Goal: Download file/media

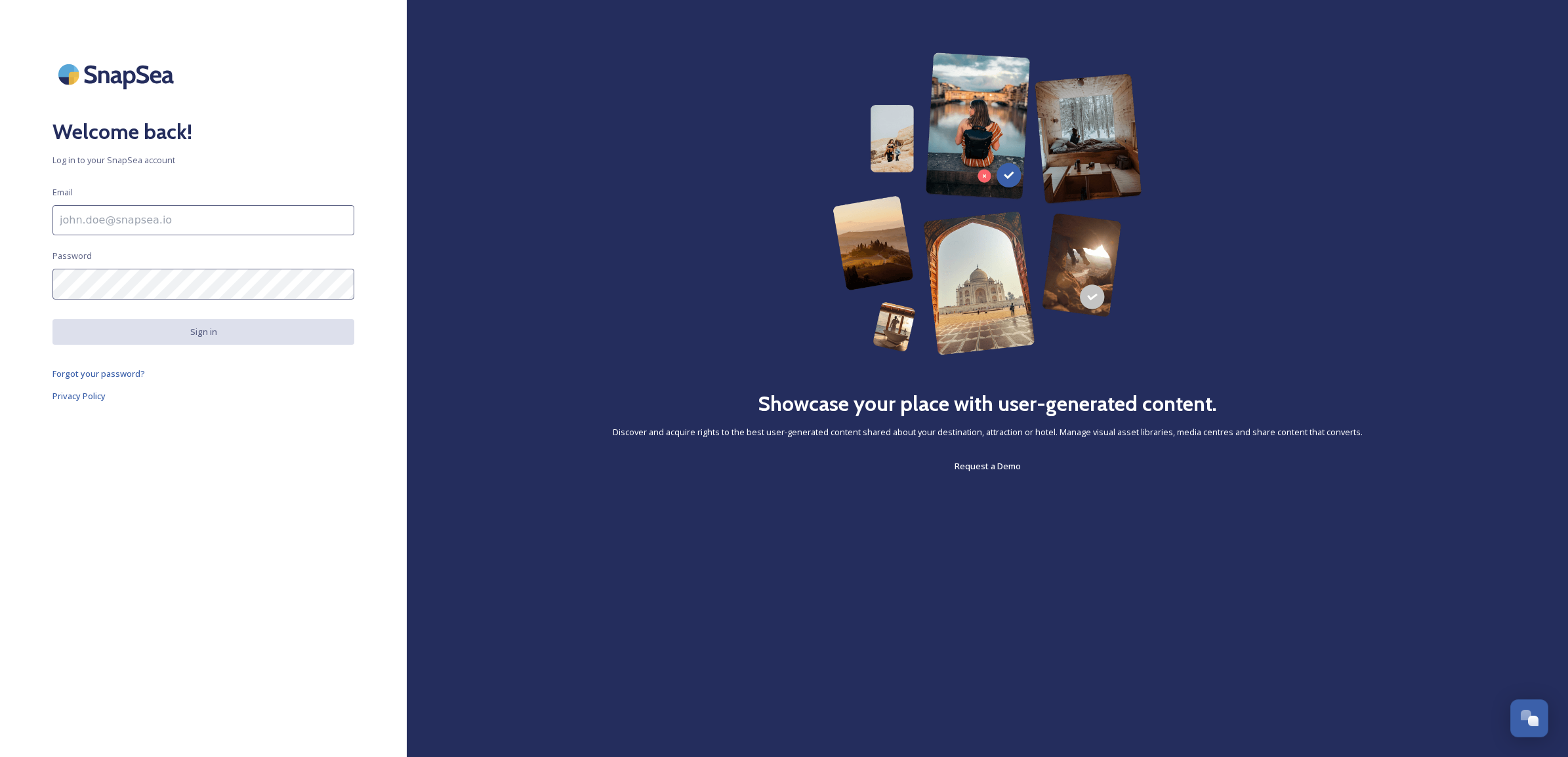
scroll to position [395, 0]
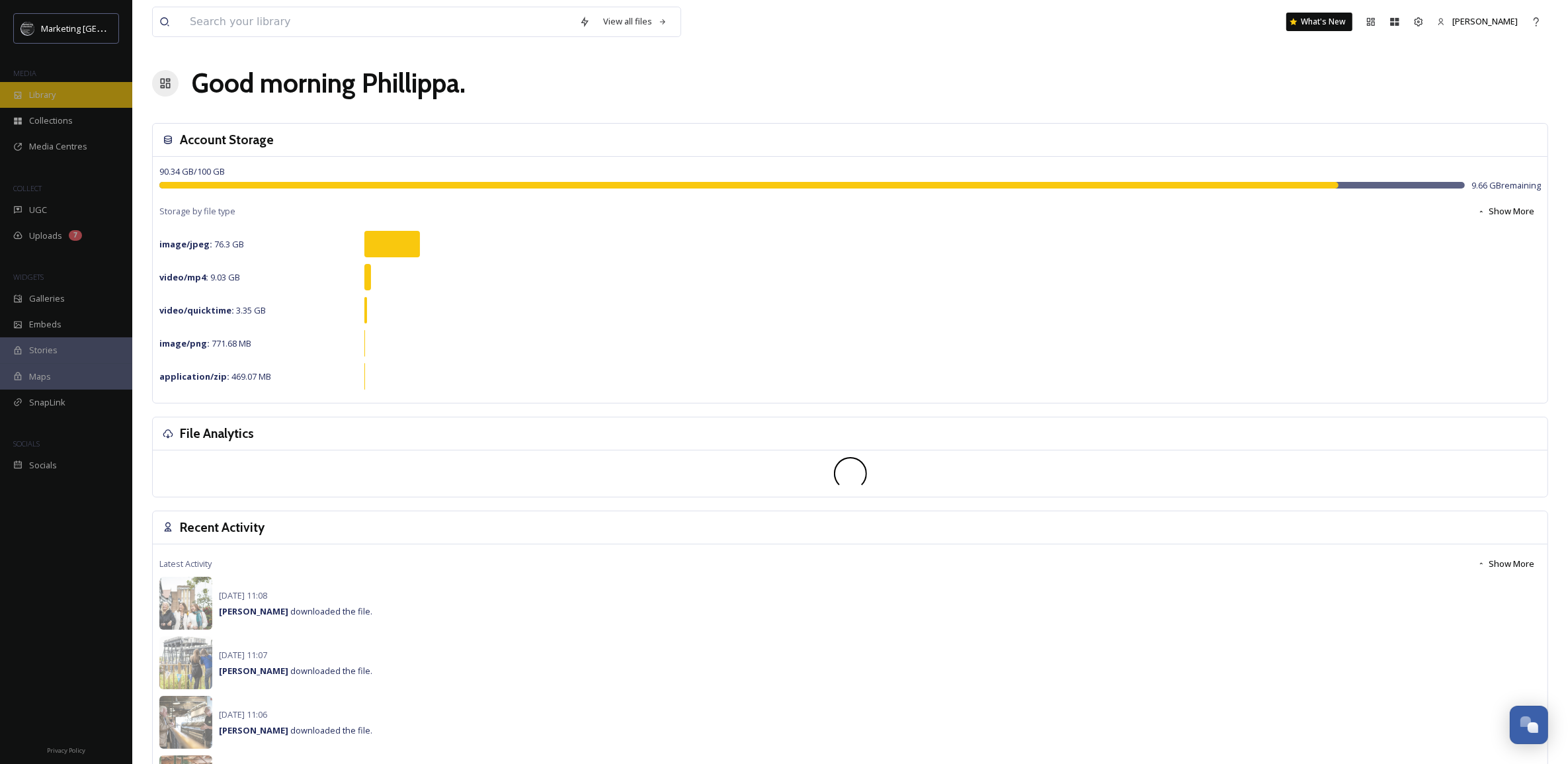
click at [51, 91] on span "Library" at bounding box center [42, 94] width 27 height 12
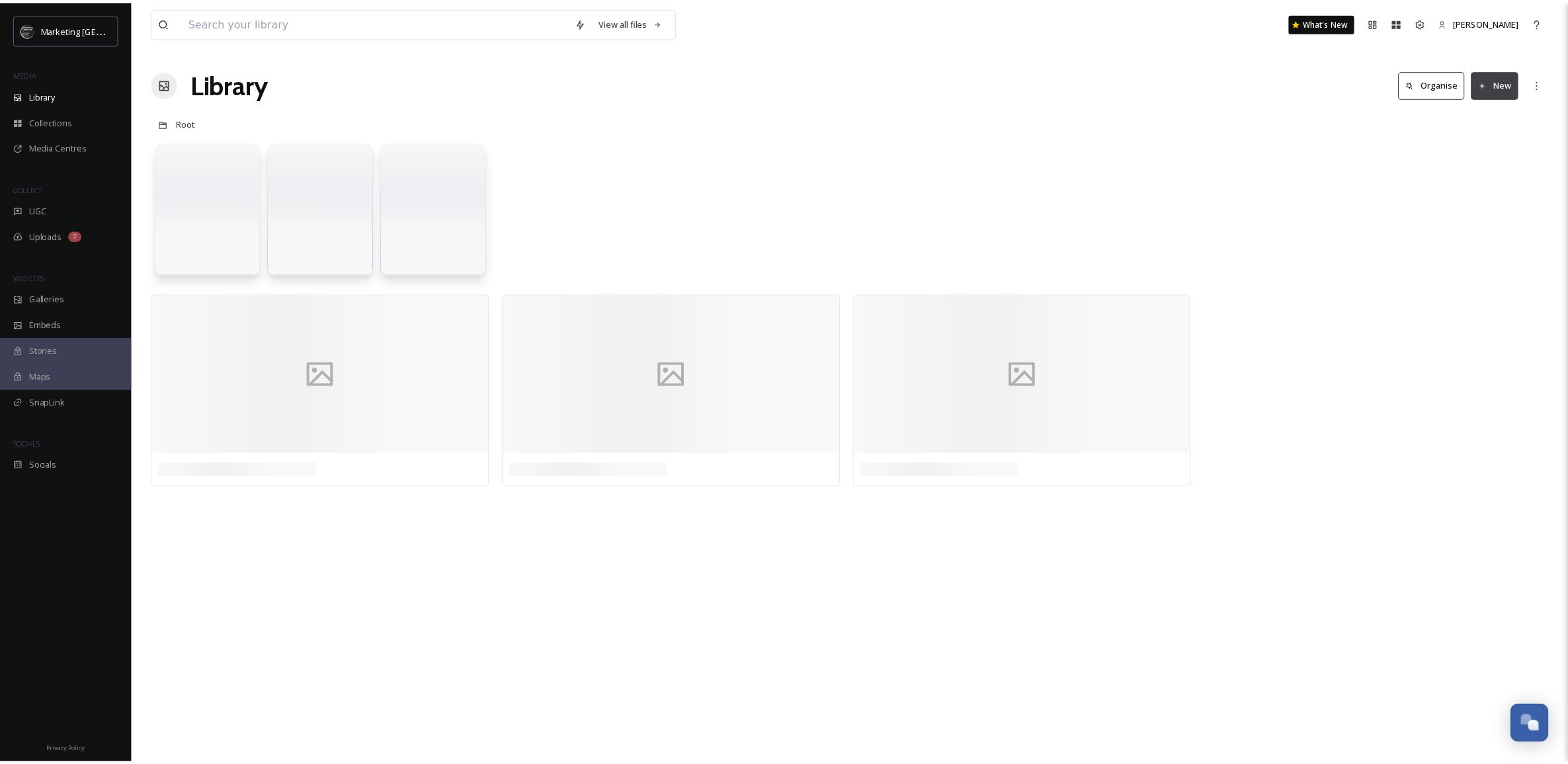
scroll to position [503, 0]
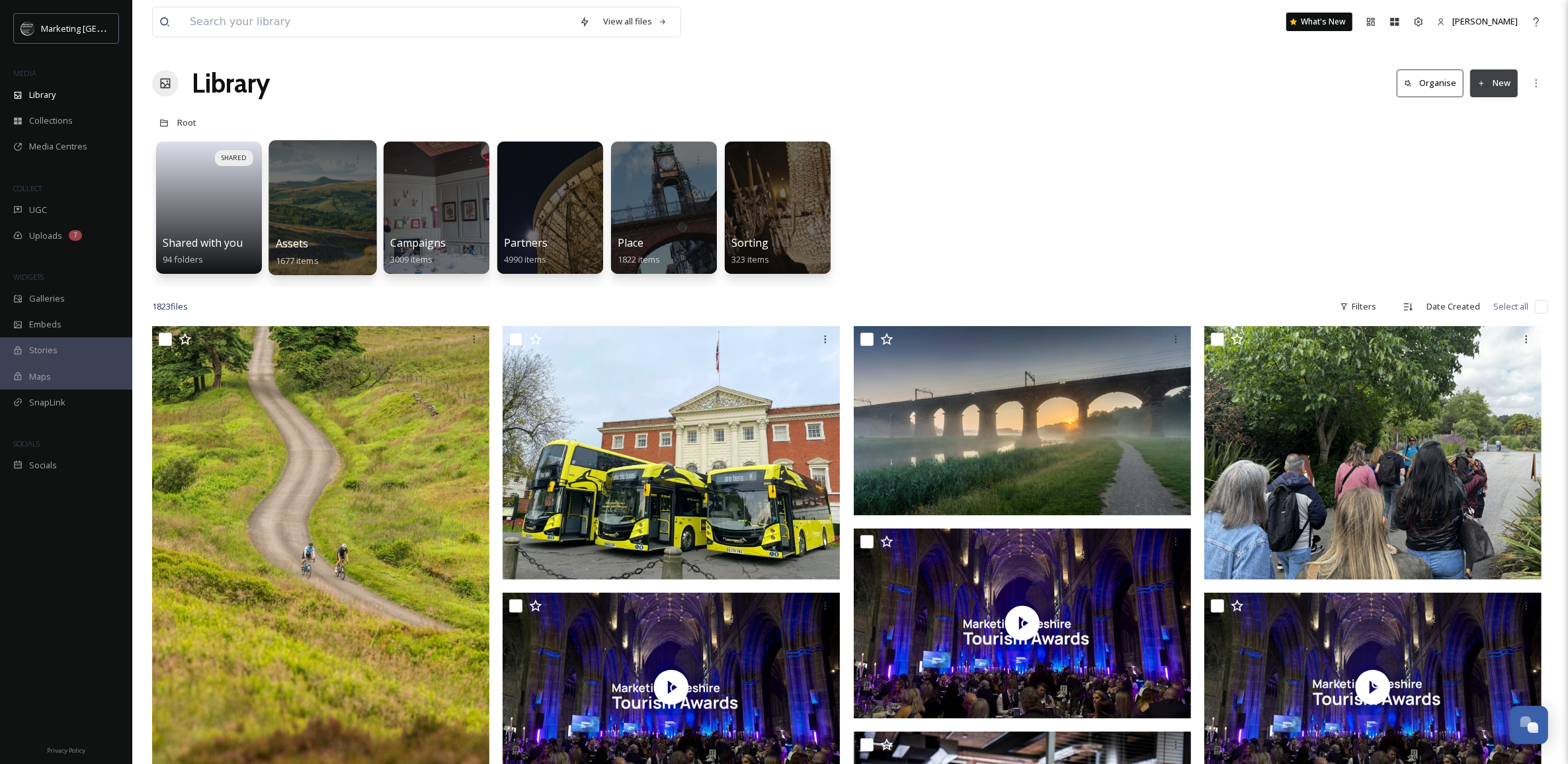
click at [328, 192] on div at bounding box center [322, 208] width 108 height 135
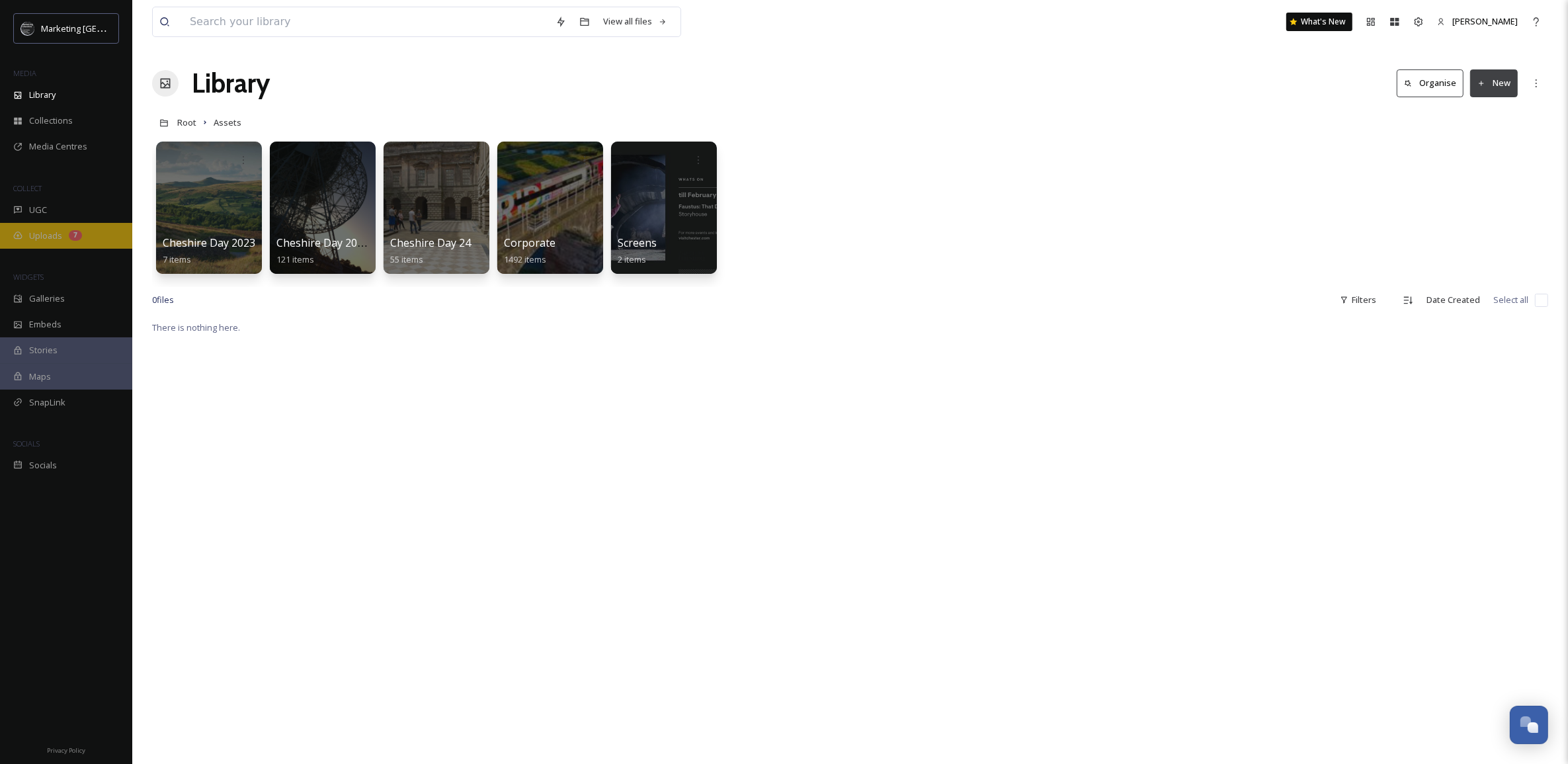
click at [47, 237] on span "Uploads" at bounding box center [46, 236] width 33 height 12
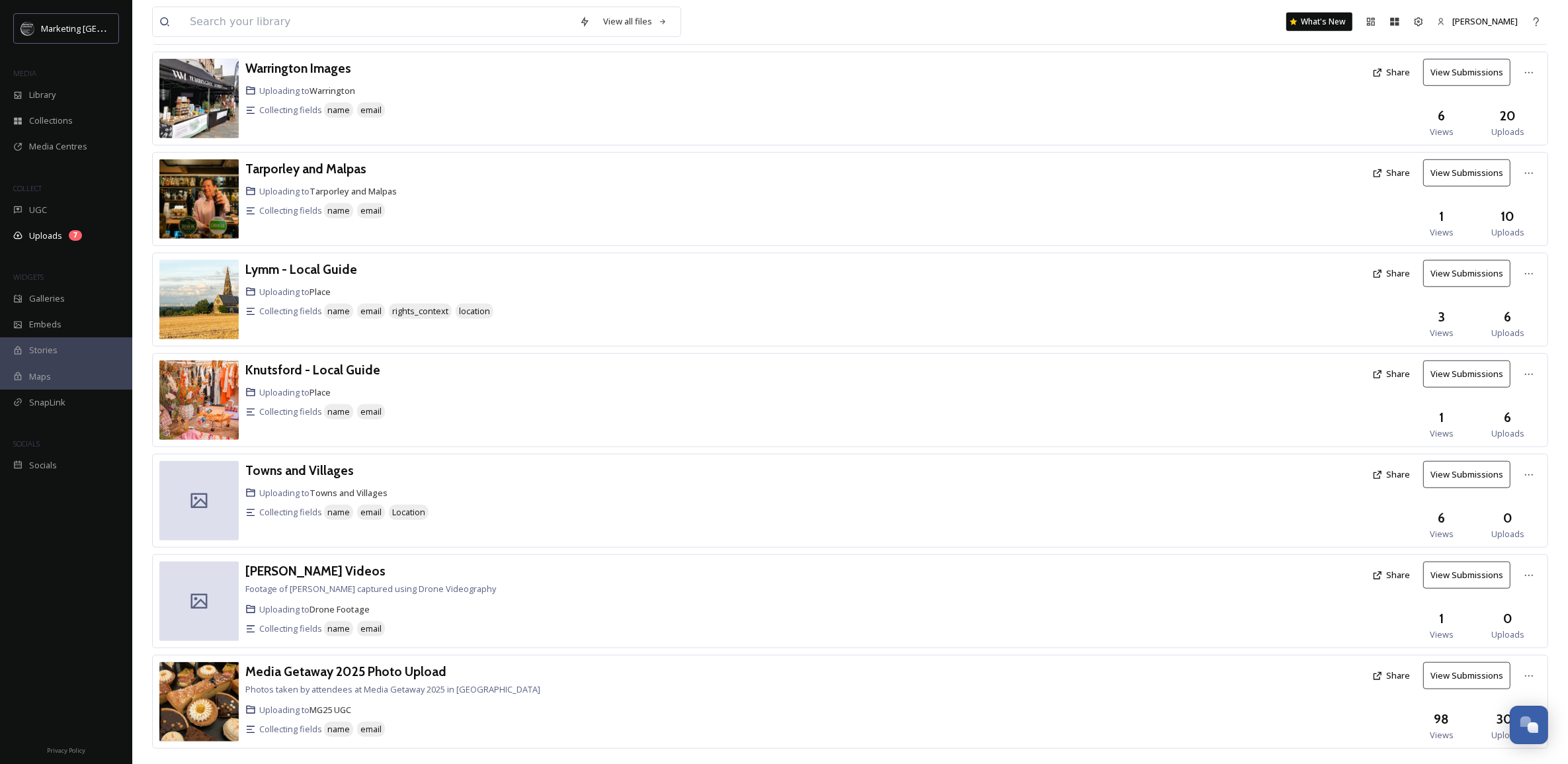
scroll to position [1309, 0]
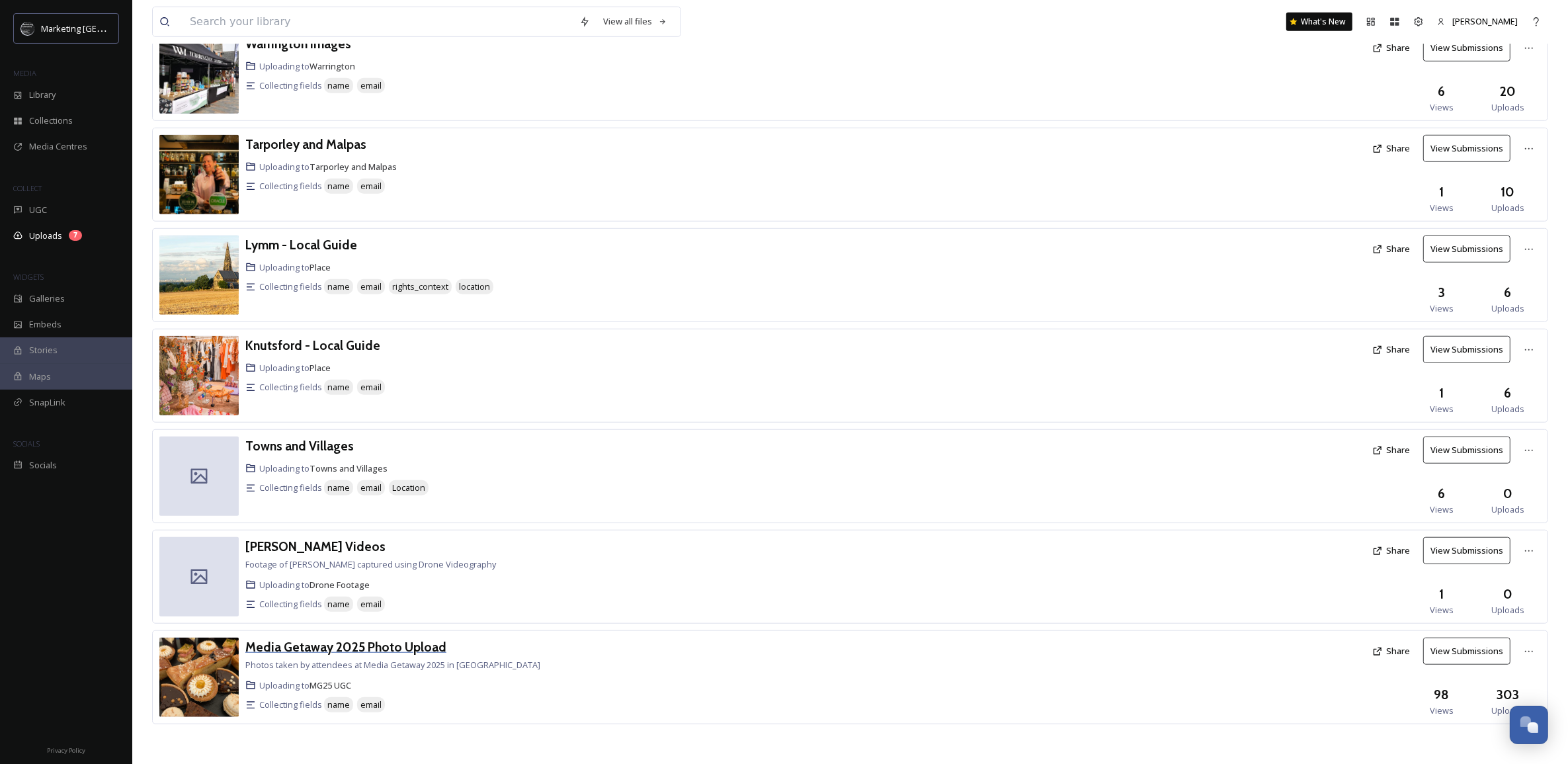
click at [414, 646] on h3 "Media Getaway 2025 Photo Upload" at bounding box center [346, 647] width 201 height 16
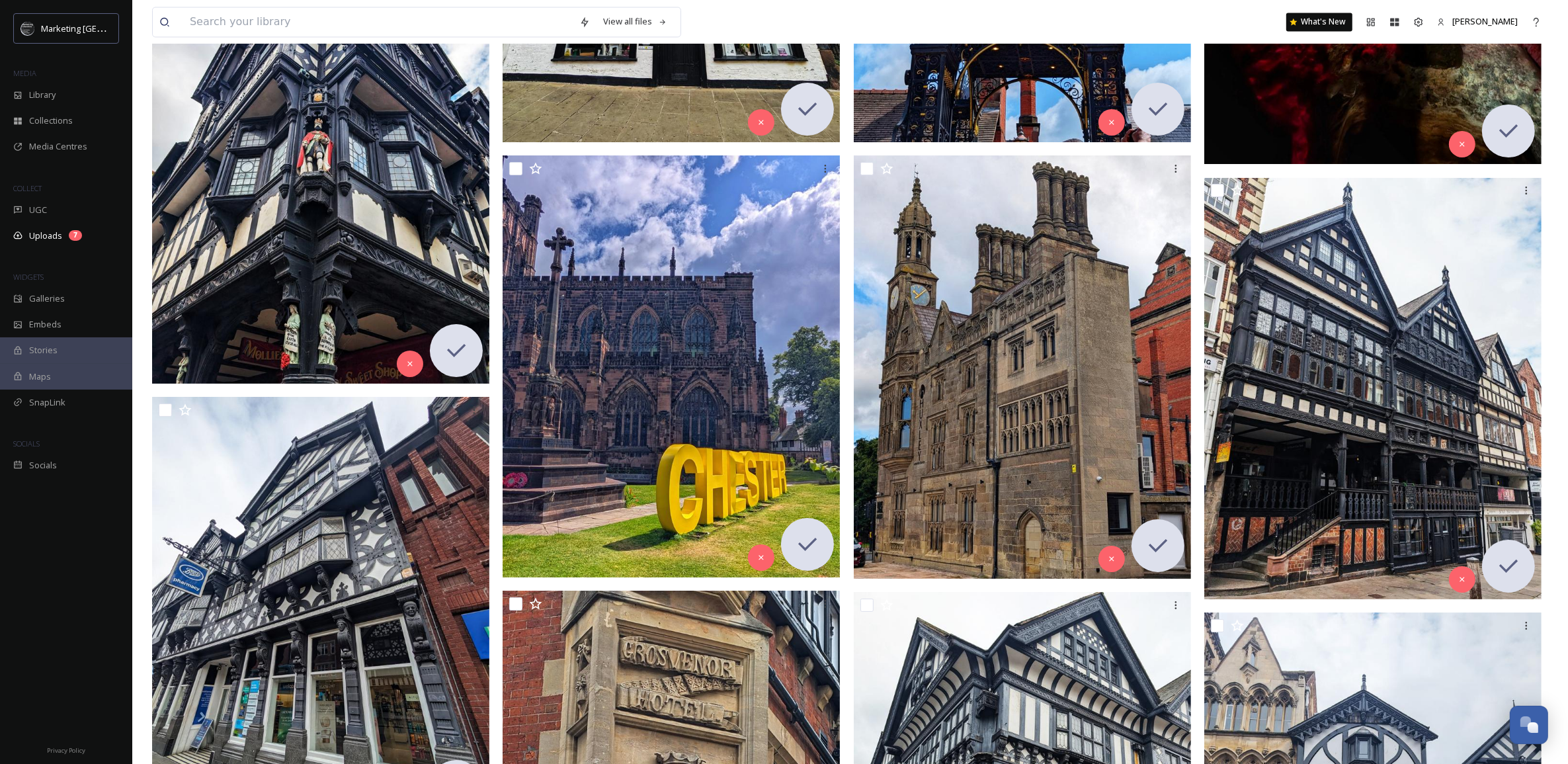
scroll to position [3347, 0]
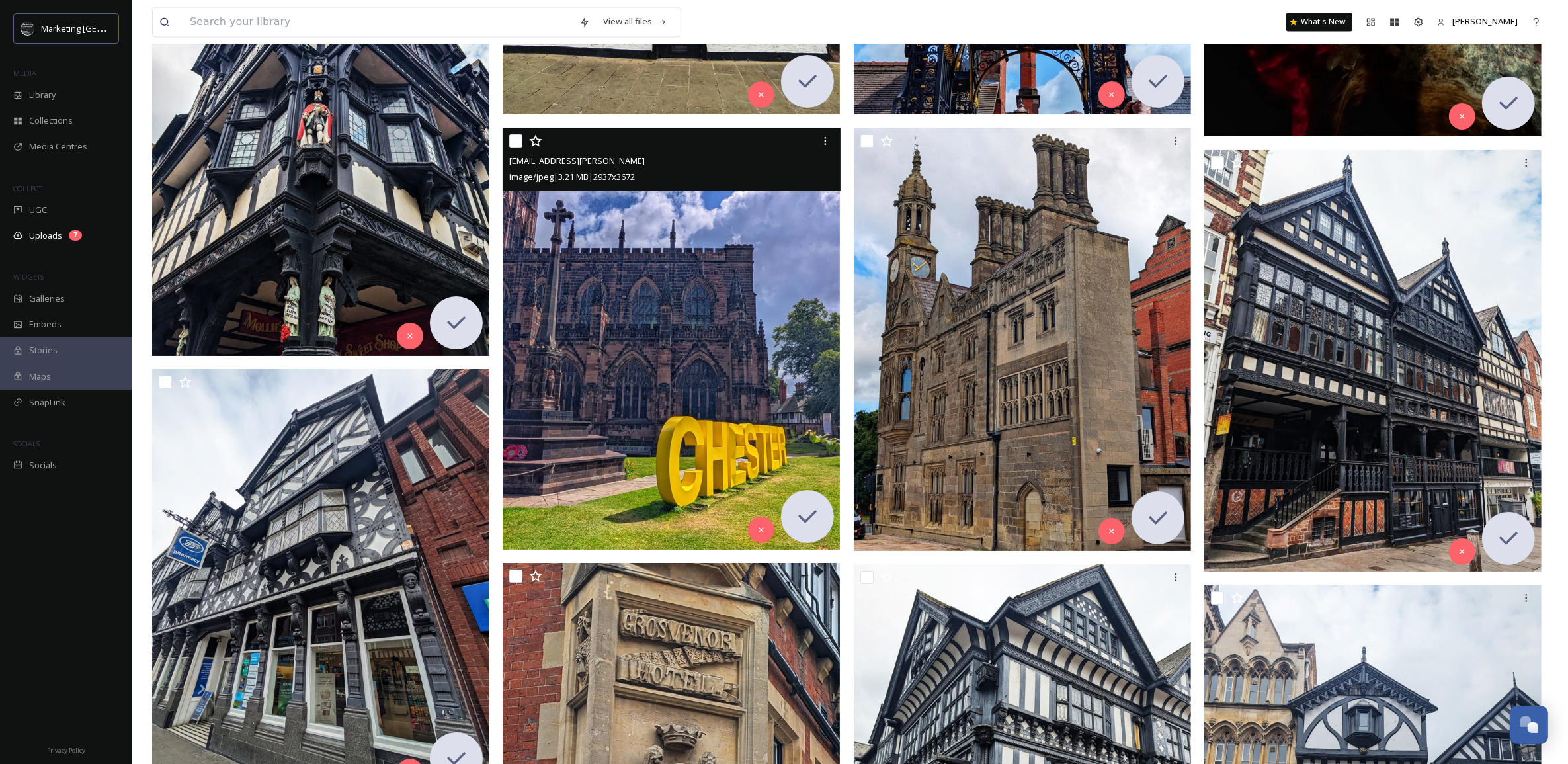
click at [683, 254] on img at bounding box center [672, 339] width 338 height 422
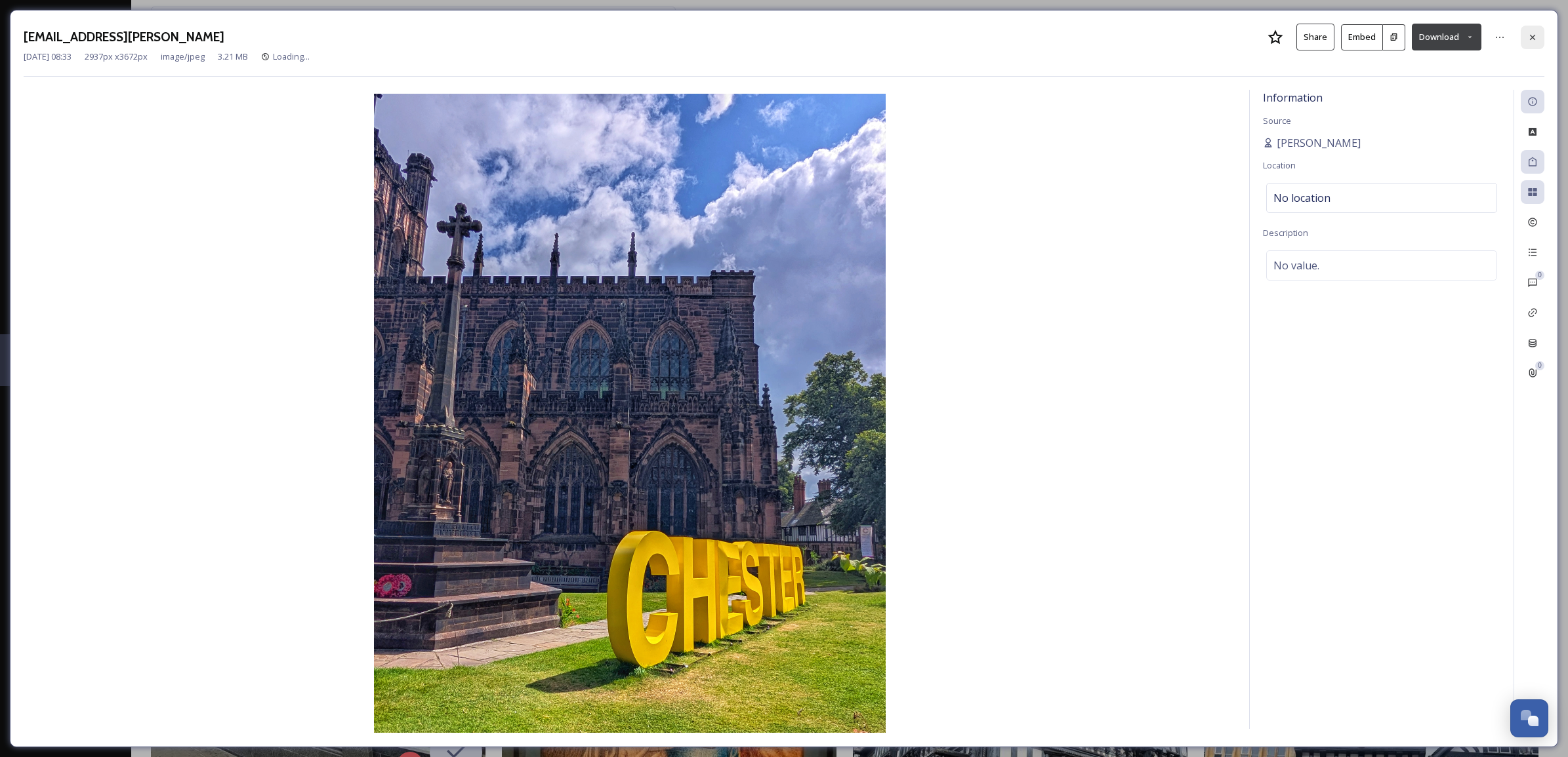
click at [1527, 40] on icon at bounding box center [1532, 37] width 11 height 11
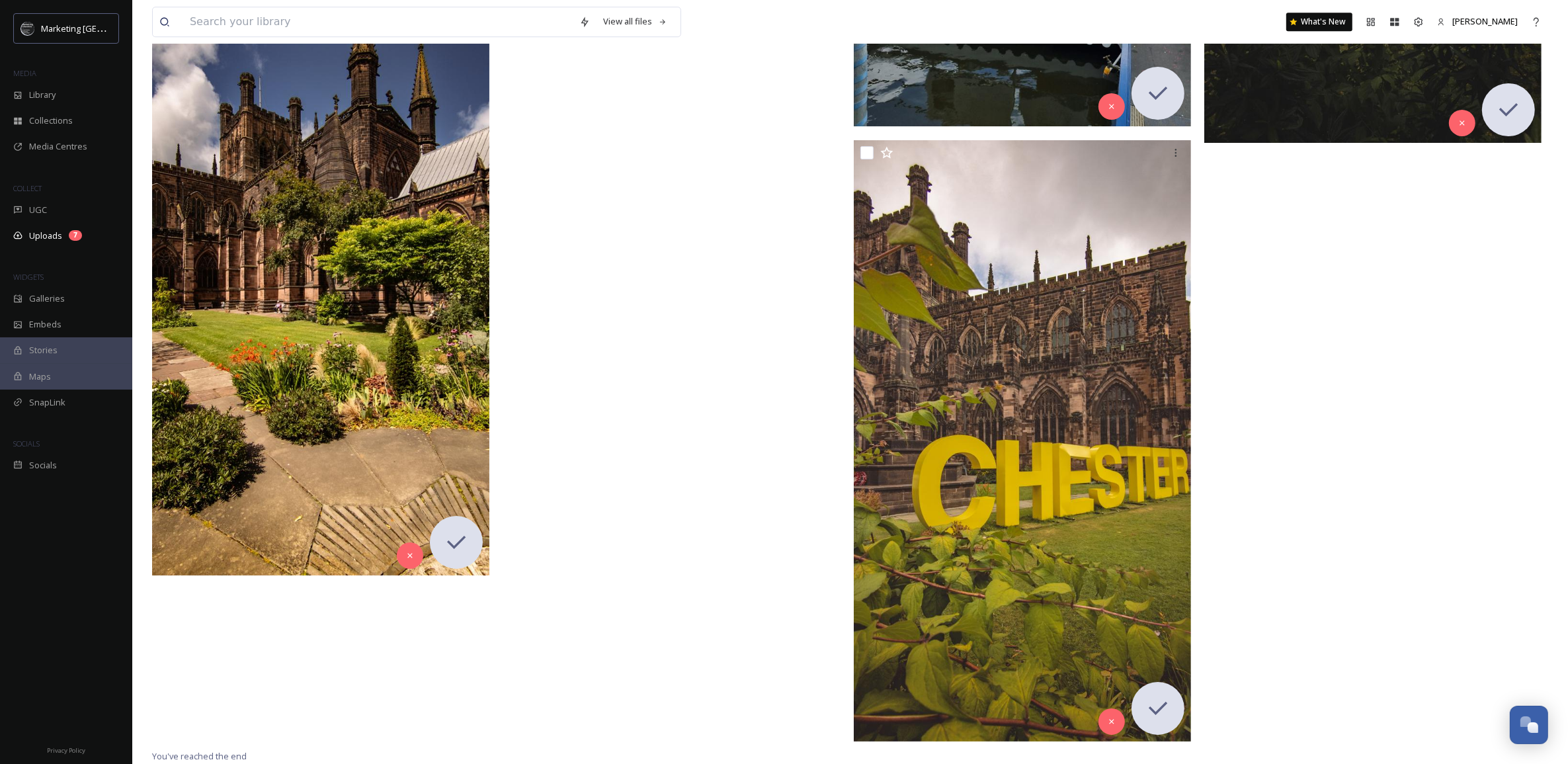
scroll to position [30283, 0]
